Goal: Task Accomplishment & Management: Manage account settings

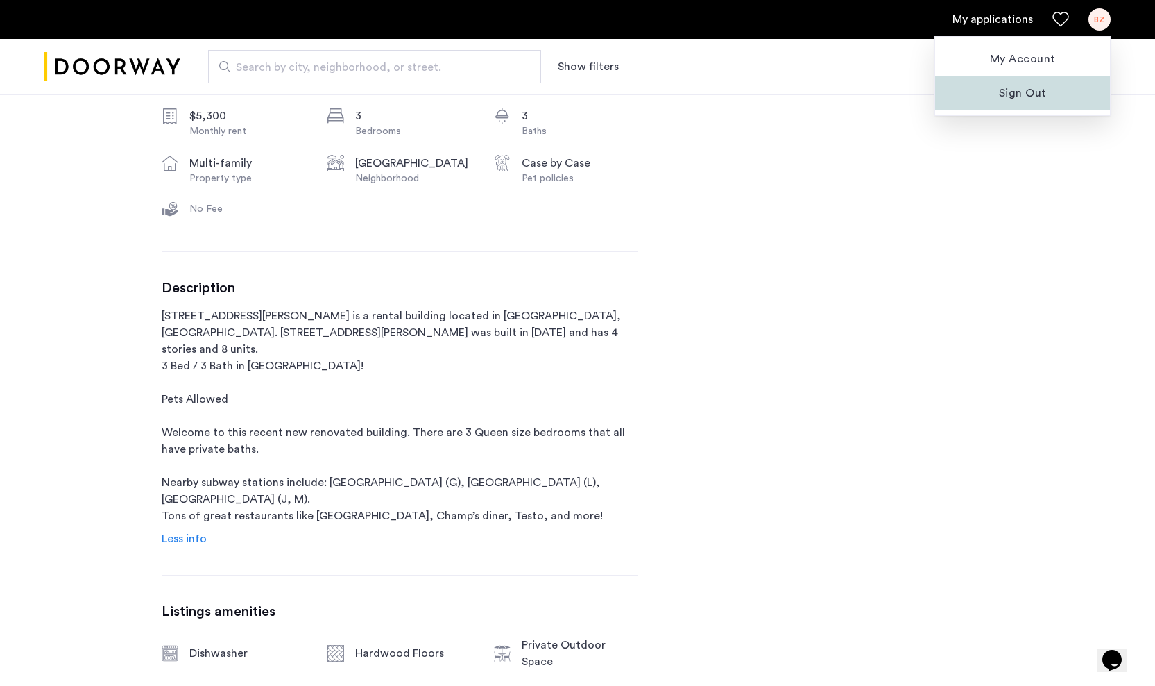
click at [1020, 88] on span "Sign Out" at bounding box center [1023, 93] width 153 height 17
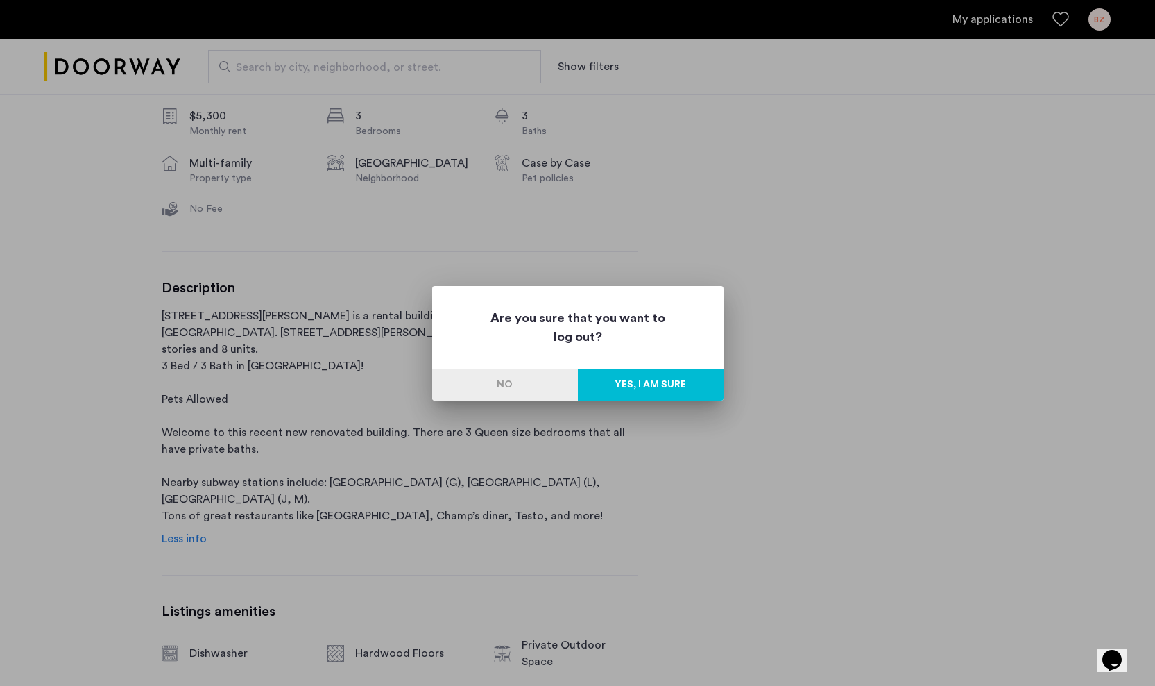
click at [650, 378] on button "Yes, I am sure" at bounding box center [651, 384] width 146 height 31
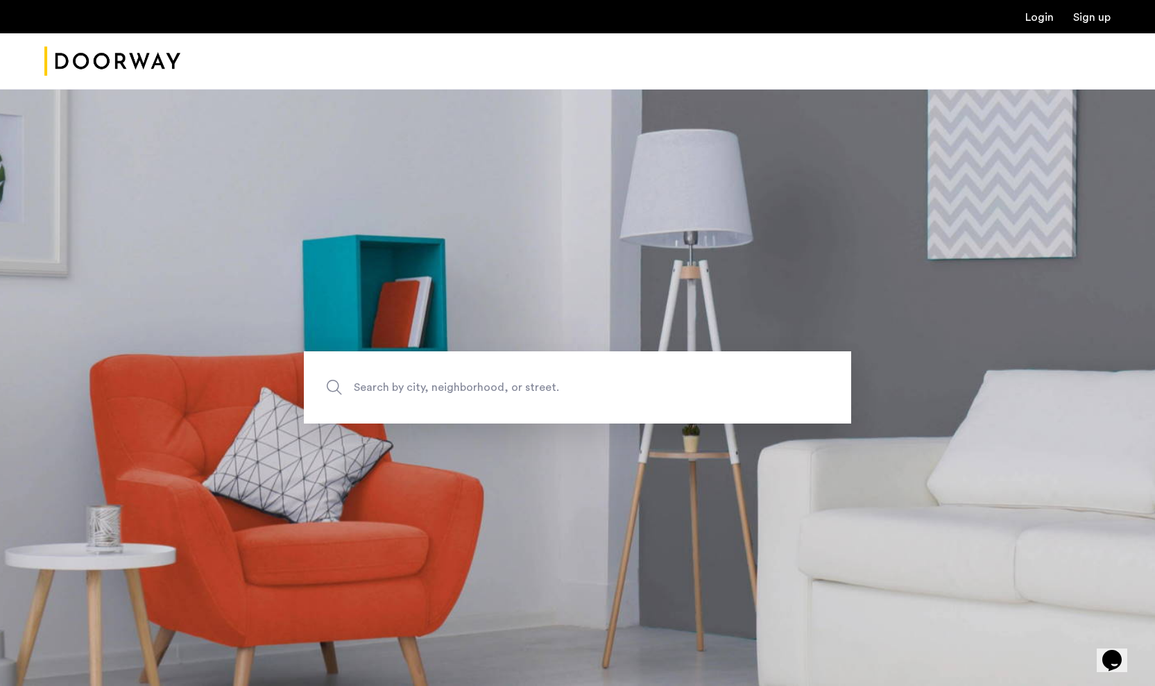
click at [1033, 16] on link "Login" at bounding box center [1040, 17] width 28 height 11
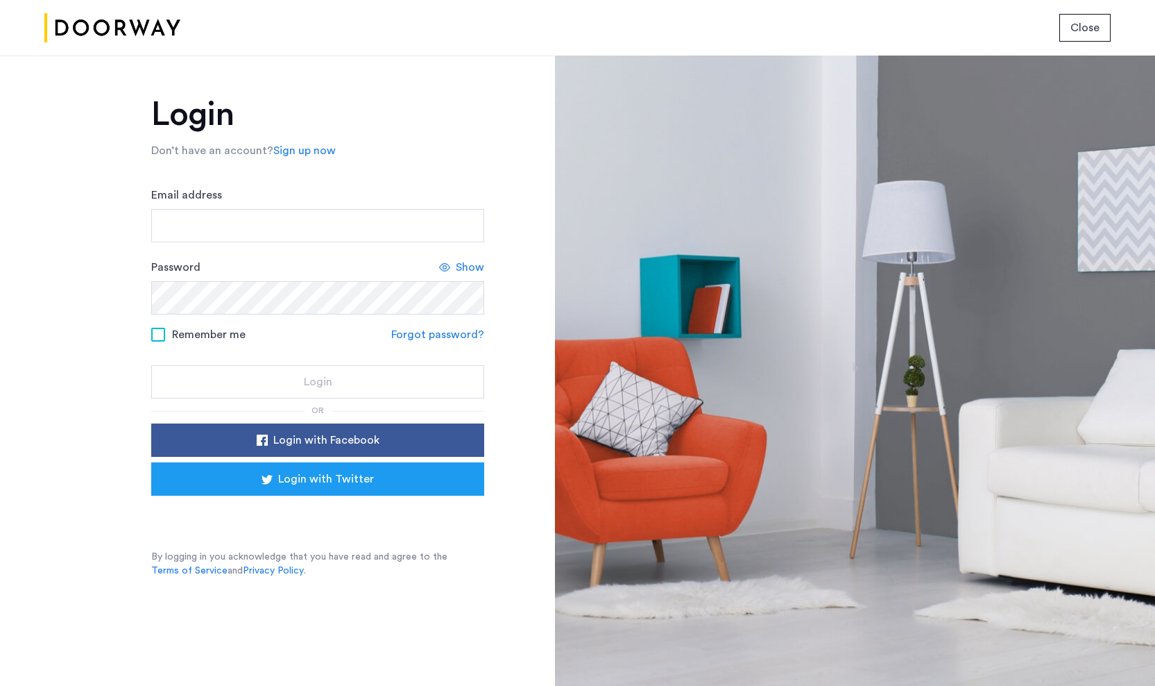
click at [273, 223] on input "Email address" at bounding box center [317, 225] width 333 height 33
type input "**********"
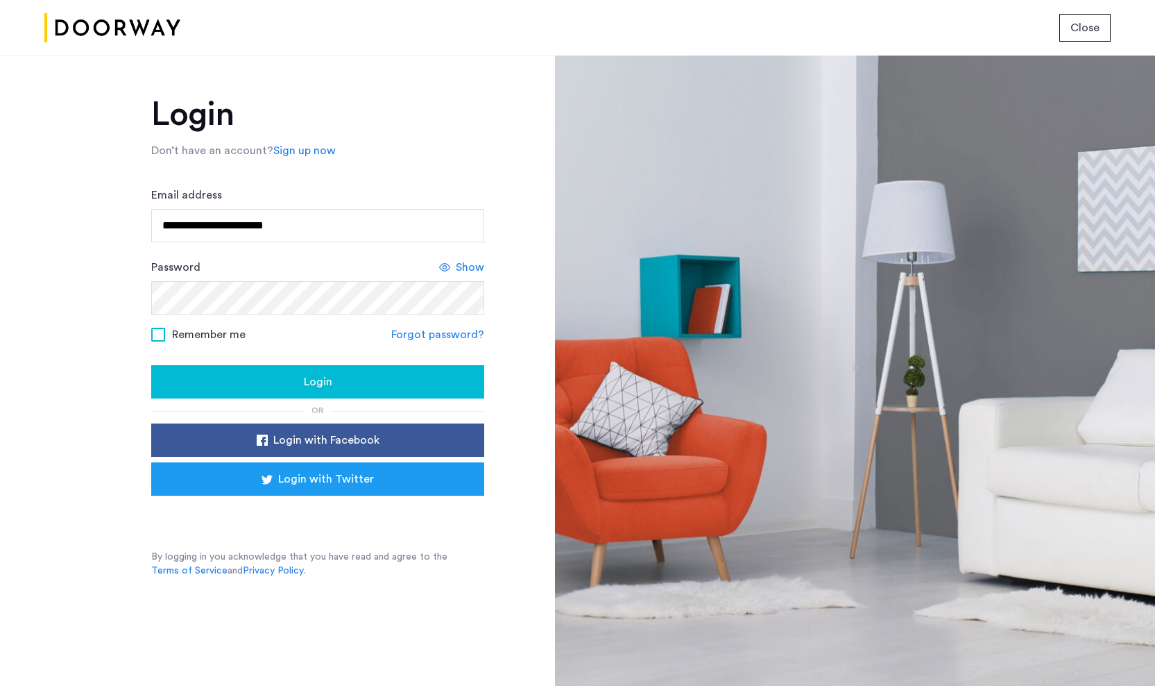
click at [162, 336] on span at bounding box center [158, 335] width 14 height 14
click at [274, 393] on button "Login" at bounding box center [317, 381] width 333 height 33
